Goal: Information Seeking & Learning: Learn about a topic

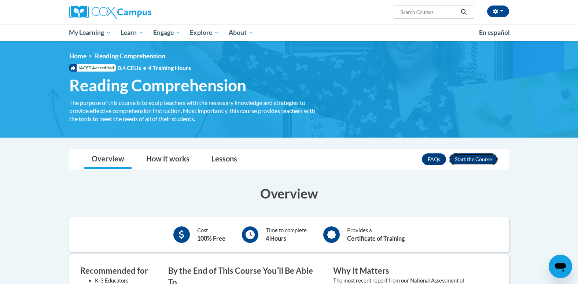
click at [482, 156] on button "Enroll" at bounding box center [473, 159] width 49 height 12
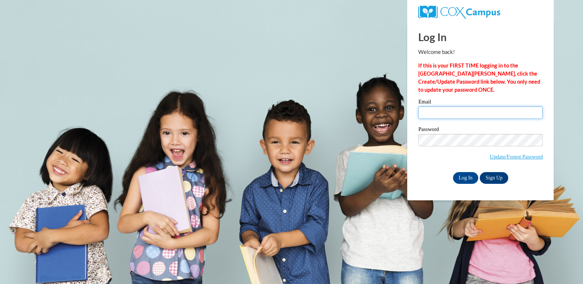
click at [453, 108] on input "Email" at bounding box center [480, 112] width 125 height 12
type input "desgrant@valdosta.edu"
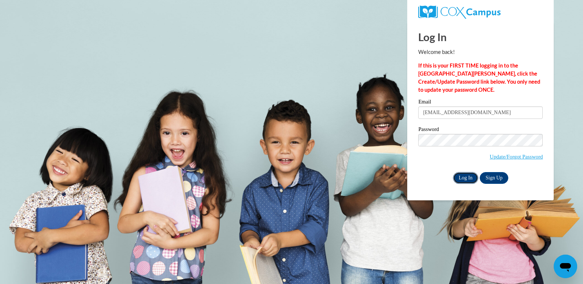
click at [464, 173] on input "Log In" at bounding box center [466, 178] width 26 height 12
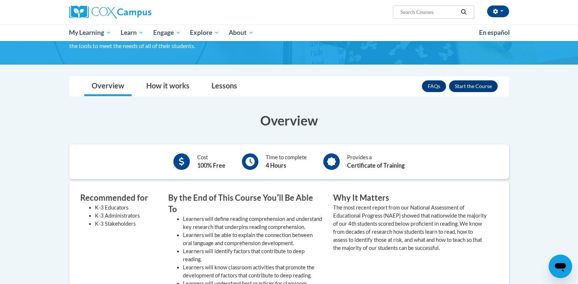
scroll to position [73, 0]
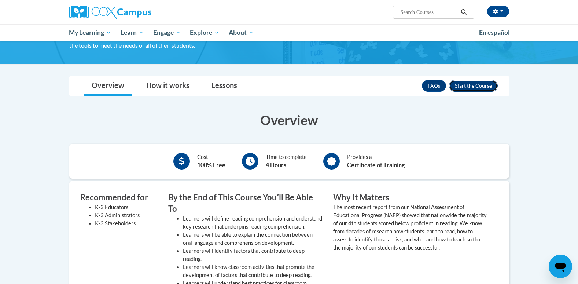
click at [465, 88] on button "Enroll" at bounding box center [473, 86] width 49 height 12
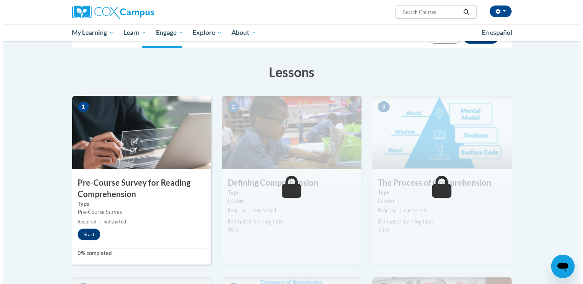
scroll to position [132, 0]
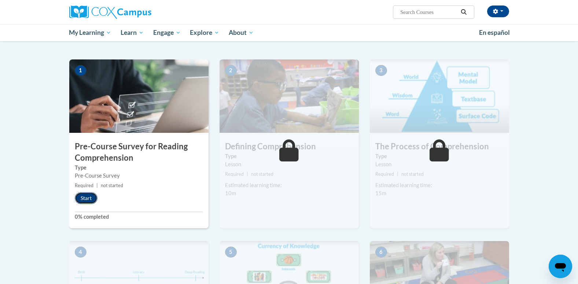
click at [87, 202] on button "Start" at bounding box center [86, 198] width 23 height 12
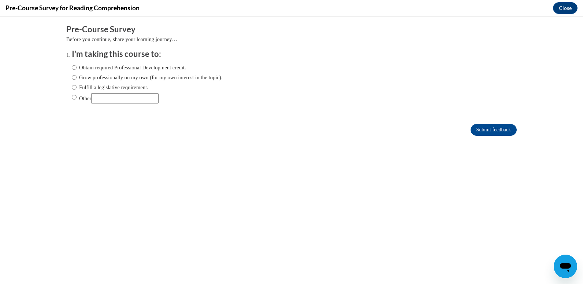
scroll to position [0, 0]
click at [145, 69] on label "Obtain required Professional Development credit." at bounding box center [129, 67] width 114 height 8
click at [77, 69] on input "Obtain required Professional Development credit." at bounding box center [74, 67] width 5 height 8
radio input "true"
click at [491, 130] on input "Submit feedback" at bounding box center [494, 130] width 46 height 12
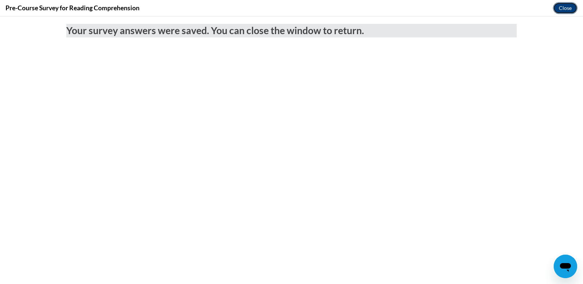
click at [563, 7] on button "Close" at bounding box center [565, 8] width 25 height 12
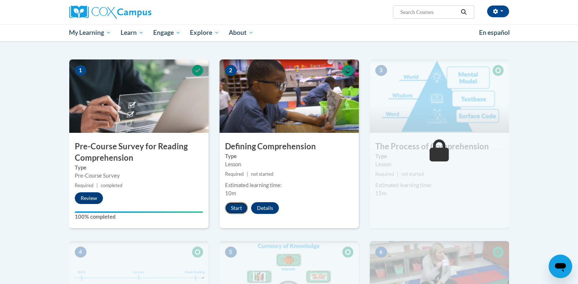
click at [237, 210] on button "Start" at bounding box center [236, 208] width 23 height 12
